Goal: Download file/media

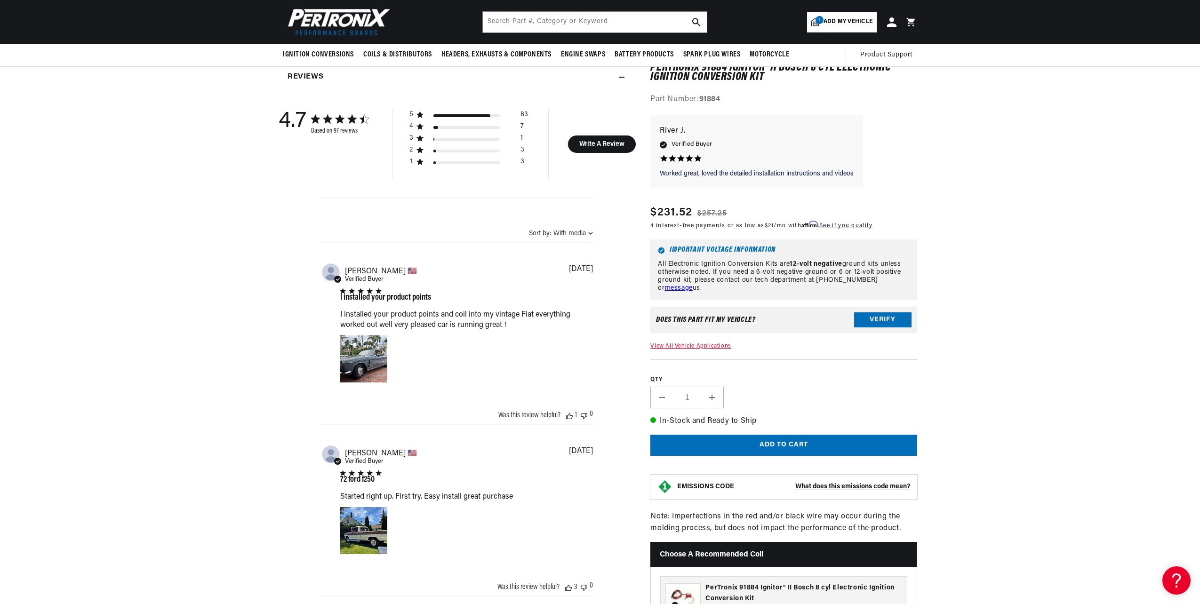
scroll to position [0, 1006]
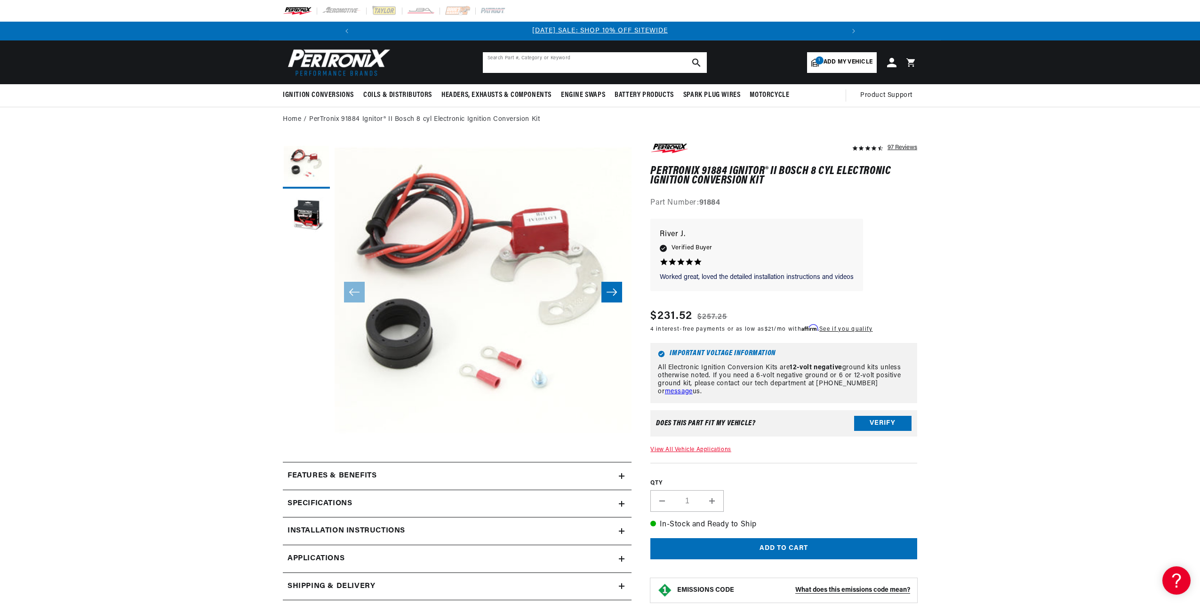
click at [593, 59] on input "text" at bounding box center [595, 62] width 224 height 21
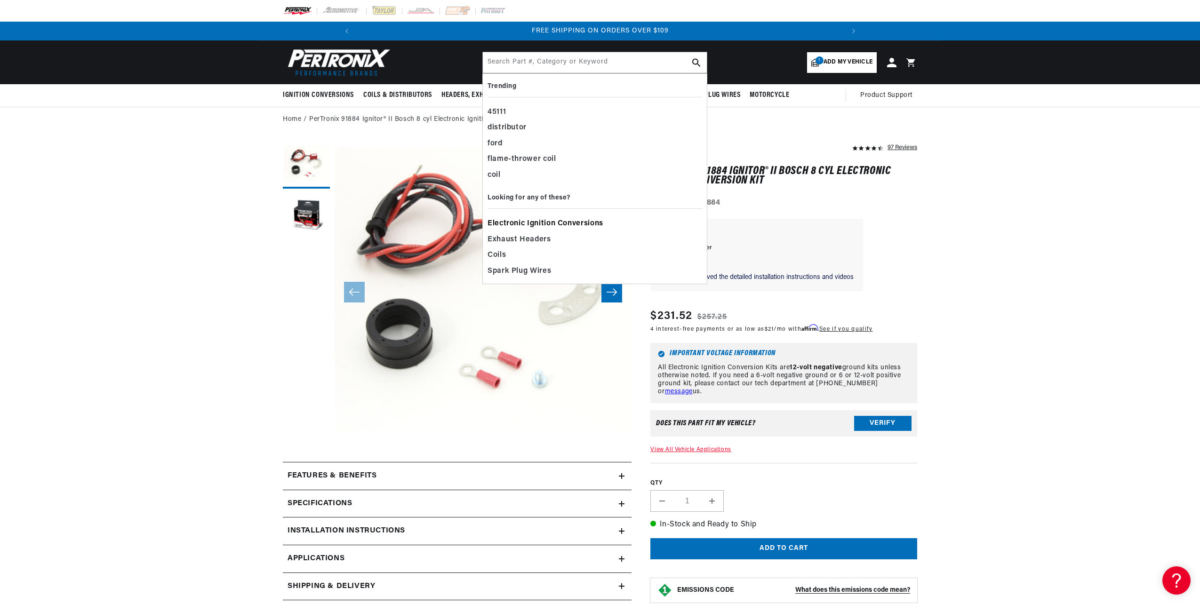
scroll to position [0, 1006]
click at [533, 224] on span "Electronic Ignition Conversions" at bounding box center [545, 223] width 116 height 13
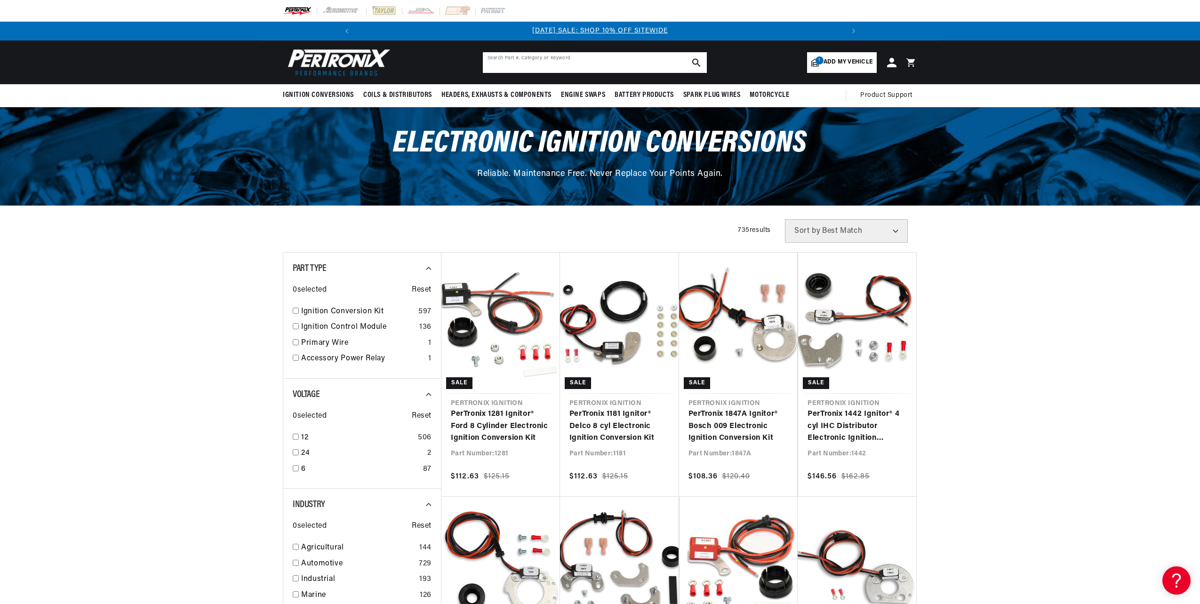
click at [543, 59] on input "text" at bounding box center [595, 62] width 224 height 21
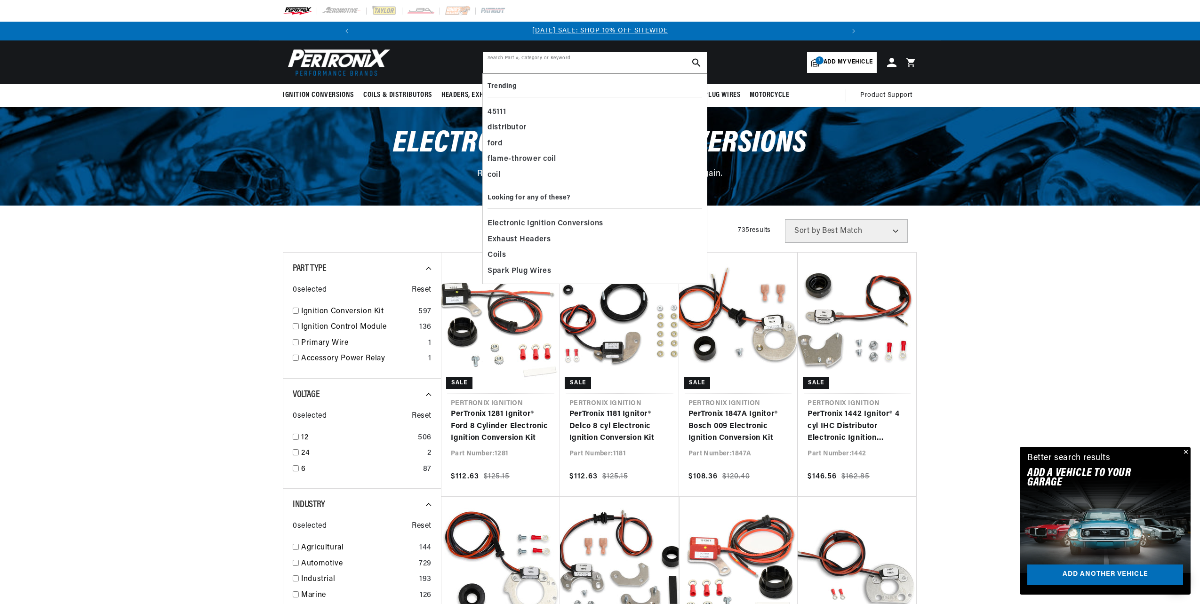
paste input "Pertronix 2562 Prestolite 6 Cylinder..."
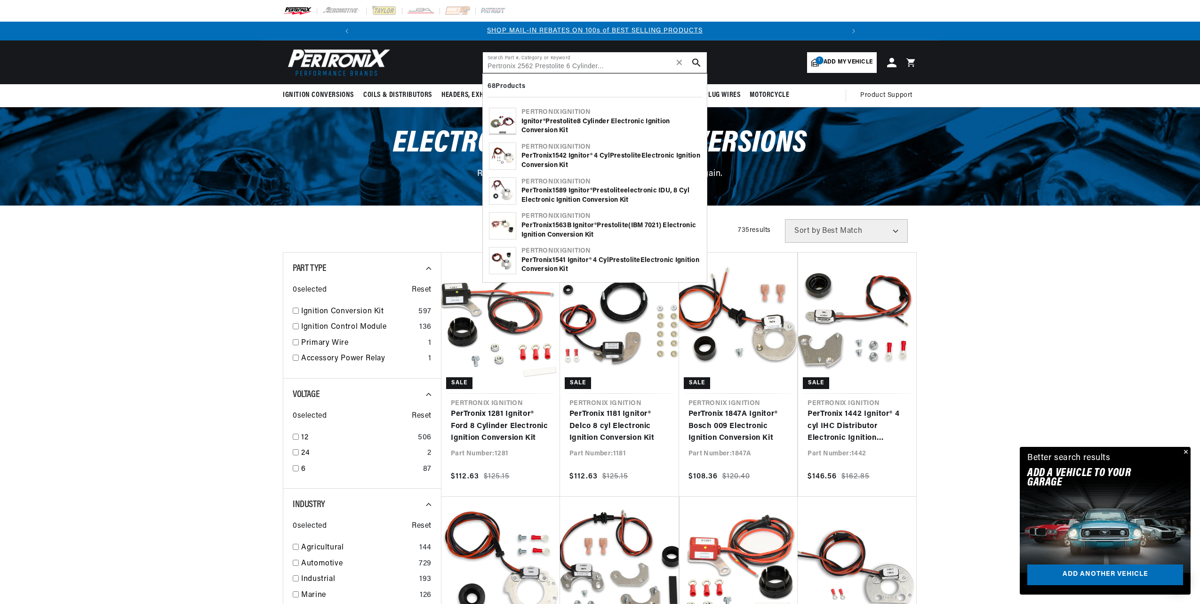
scroll to position [0, 503]
type input "Pertronix 2562 Prestolite 6 Cylinder..."
click at [702, 59] on button "search button" at bounding box center [696, 62] width 21 height 21
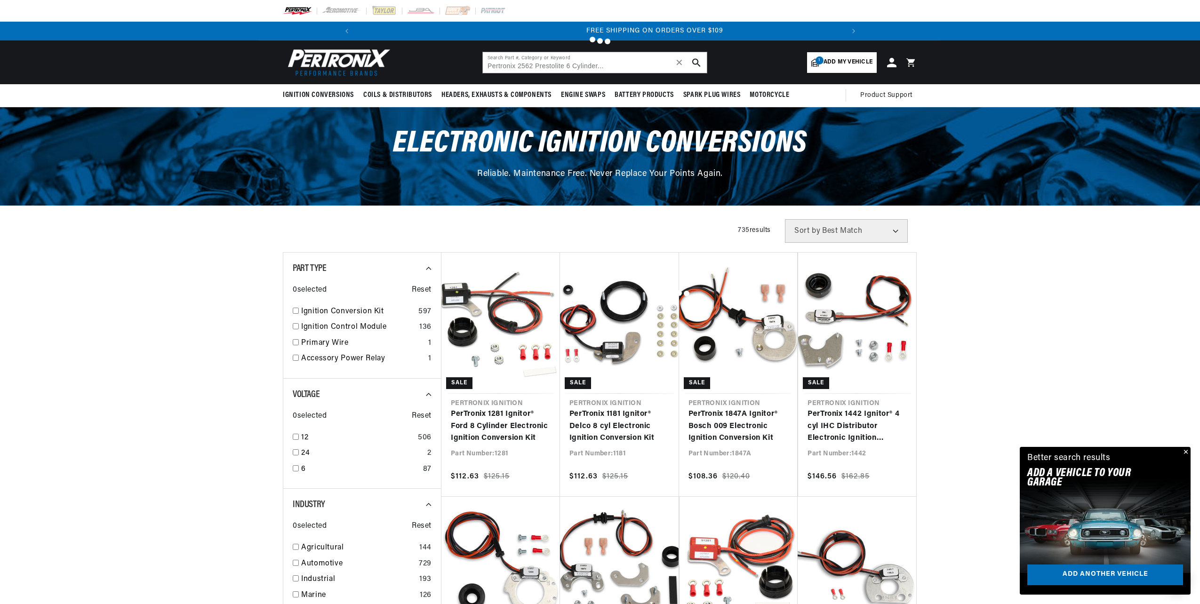
scroll to position [0, 1006]
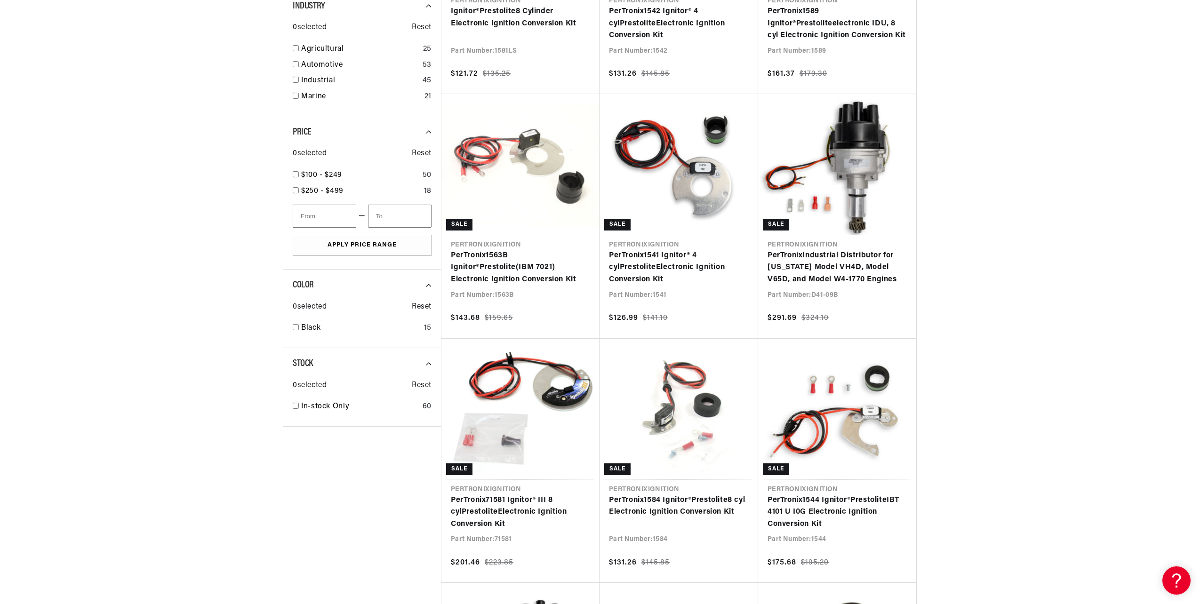
scroll to position [0, 1006]
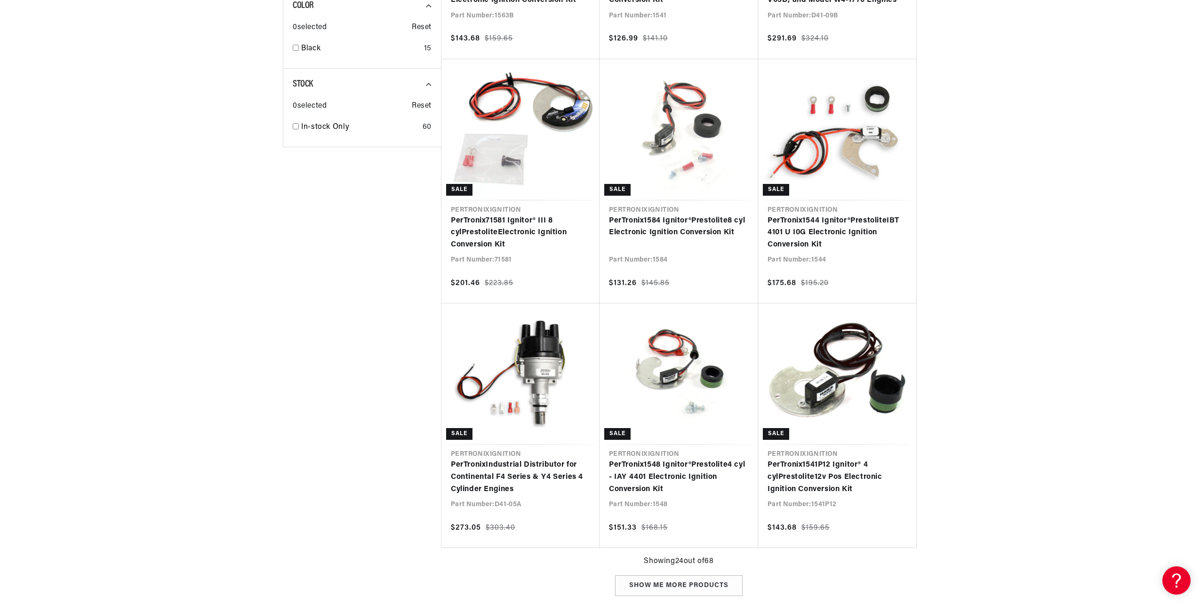
type input "Pertronix Prestolite"
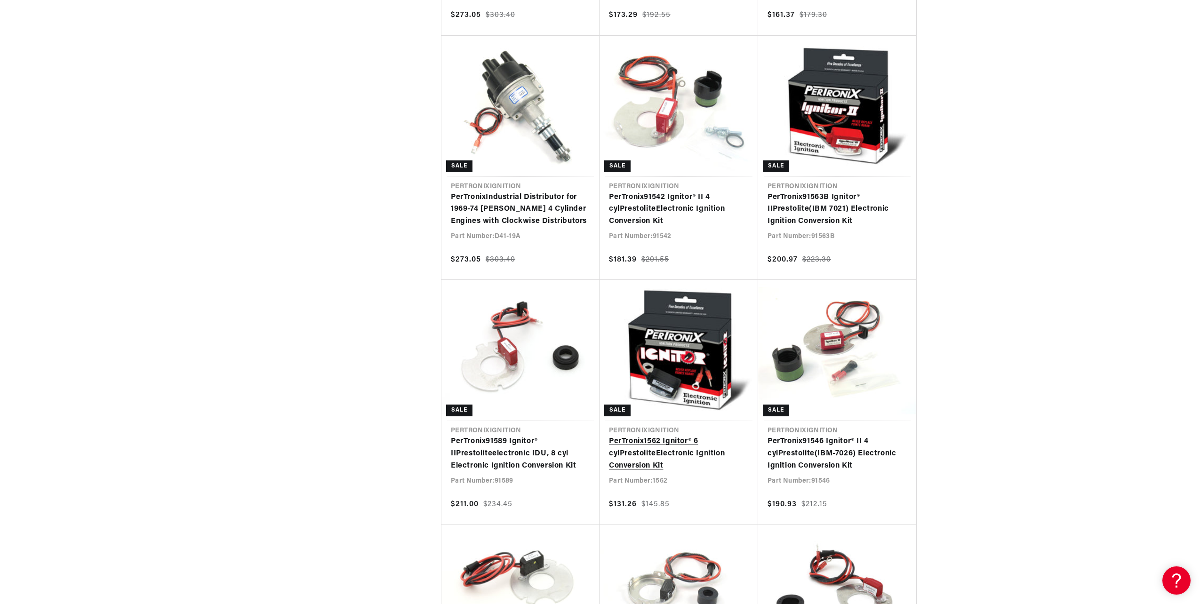
scroll to position [0, 1006]
click at [631, 445] on link "PerTronix 1562 Ignitor® 6 cyl Prestolite Electronic Ignition Conversion Kit" at bounding box center [679, 454] width 140 height 36
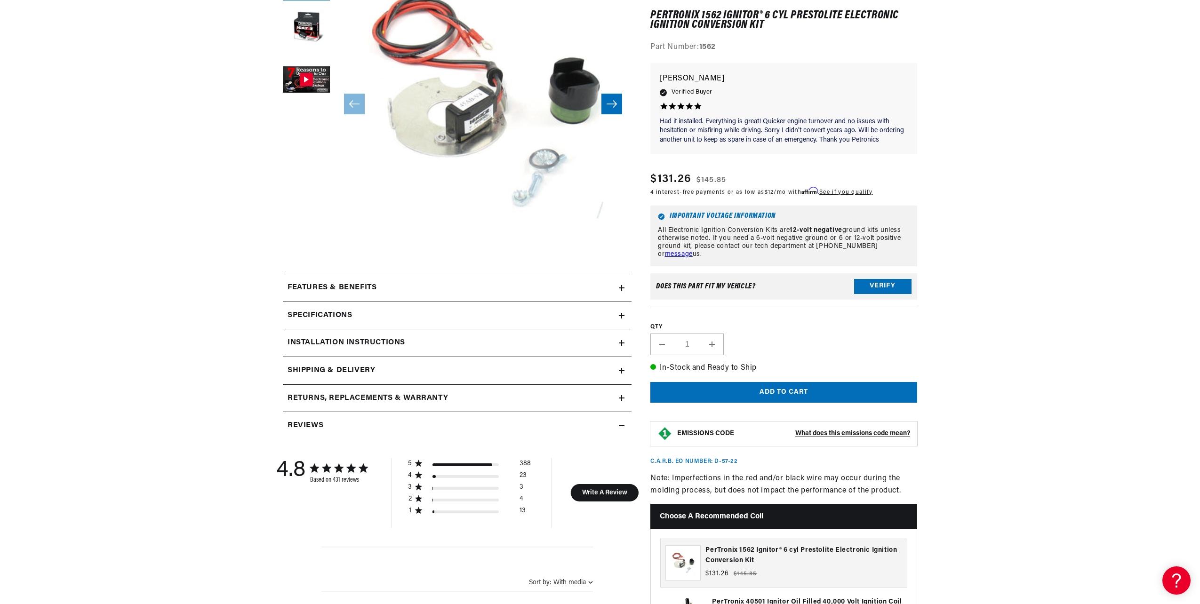
click at [353, 346] on h2 "Installation instructions" at bounding box center [346, 343] width 118 height 12
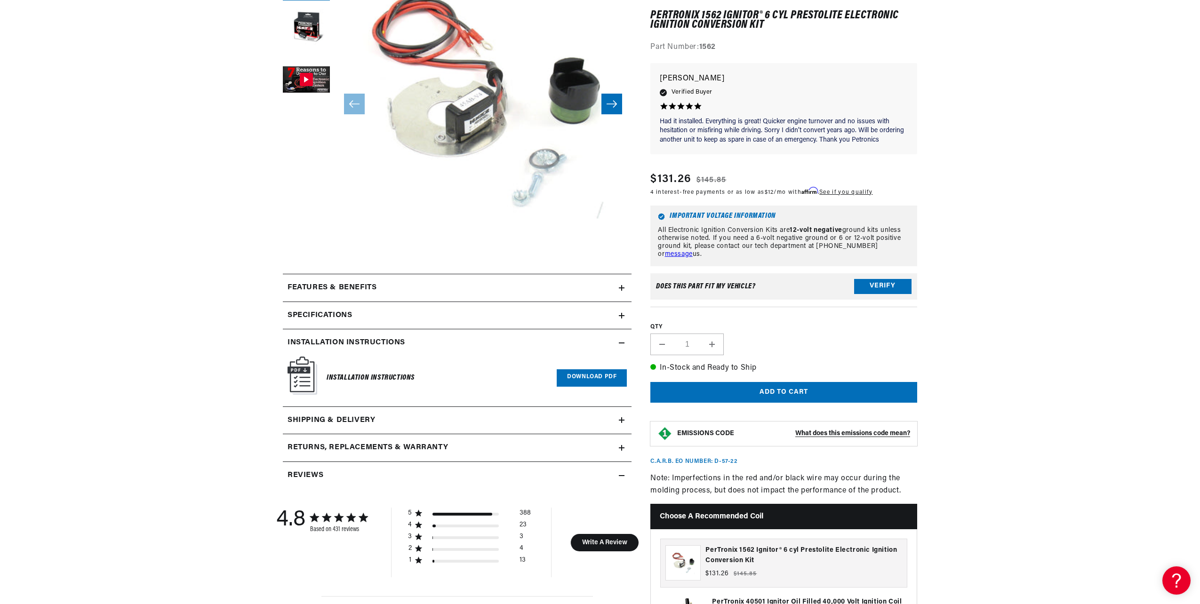
click at [589, 372] on link "Download PDF" at bounding box center [592, 377] width 70 height 17
